Goal: Task Accomplishment & Management: Use online tool/utility

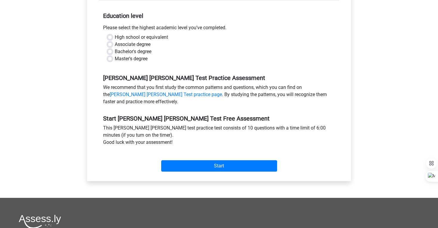
scroll to position [227, 0]
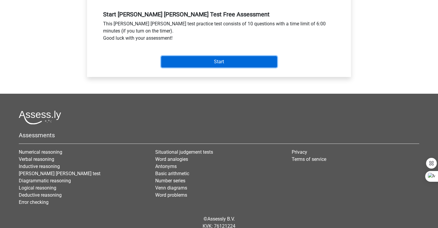
click at [211, 59] on input "Start" at bounding box center [219, 61] width 116 height 11
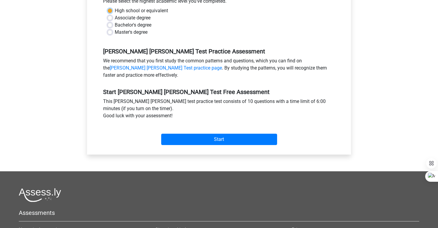
scroll to position [80, 0]
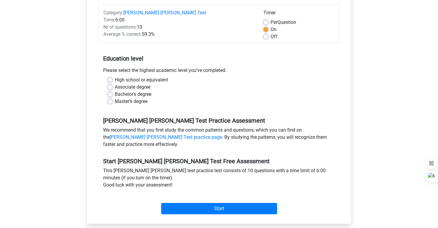
click at [149, 98] on div "Master's degree" at bounding box center [219, 101] width 223 height 7
click at [145, 91] on label "Bachelor's degree" at bounding box center [133, 94] width 37 height 7
click at [112, 91] on input "Bachelor's degree" at bounding box center [110, 94] width 5 height 6
radio input "true"
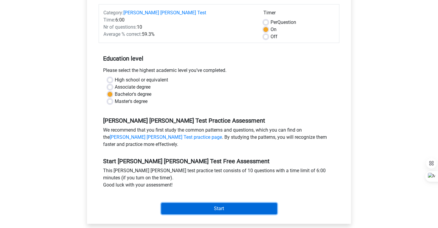
click at [209, 203] on input "Start" at bounding box center [219, 208] width 116 height 11
